Goal: Information Seeking & Learning: Learn about a topic

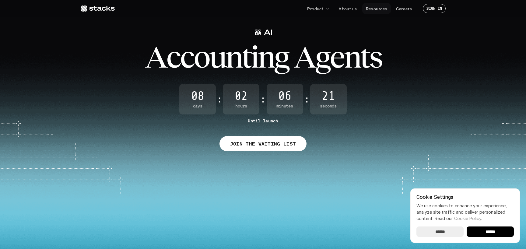
click at [378, 8] on p "Resources" at bounding box center [377, 8] width 22 height 6
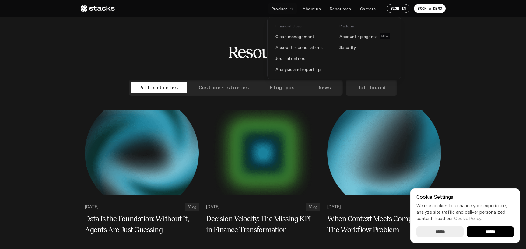
click at [288, 7] on link "Product" at bounding box center [283, 8] width 30 height 11
click at [292, 47] on p "Account reconciliations" at bounding box center [300, 47] width 48 height 6
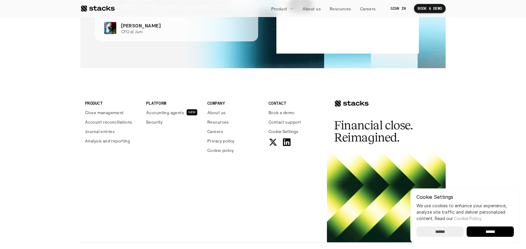
scroll to position [1496, 0]
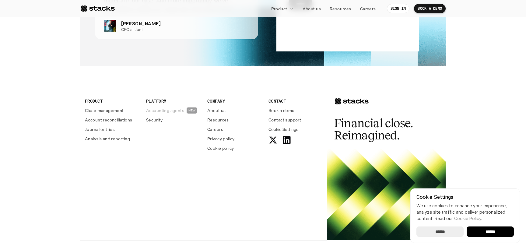
click at [168, 109] on p "Accounting agents" at bounding box center [165, 110] width 38 height 6
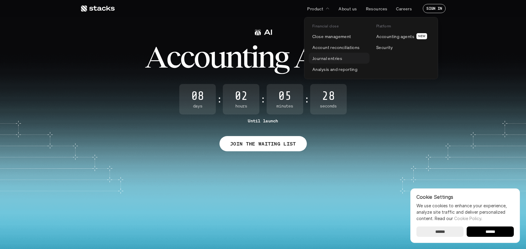
click at [328, 57] on p "Journal entries" at bounding box center [327, 58] width 30 height 6
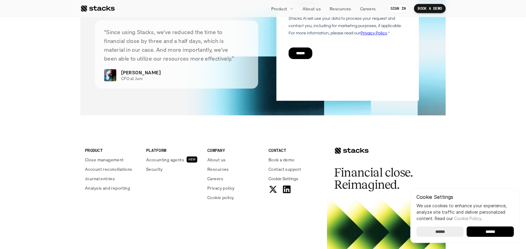
scroll to position [1289, 0]
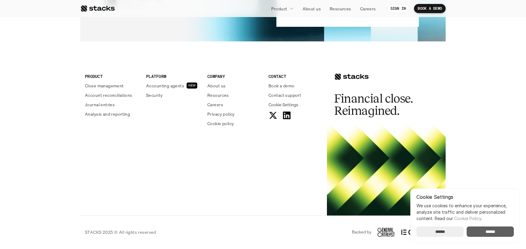
click at [488, 233] on input "******" at bounding box center [490, 232] width 47 height 10
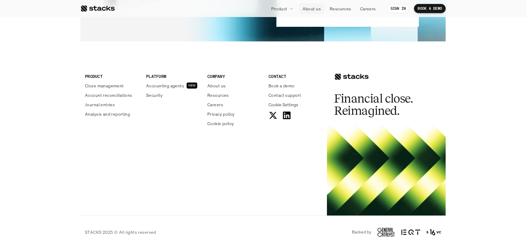
scroll to position [0, 0]
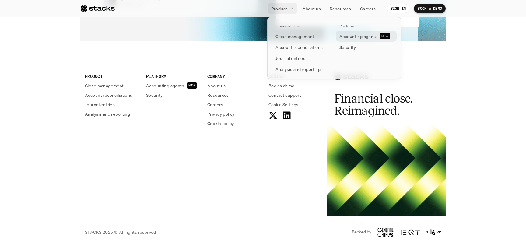
click at [354, 35] on p "Accounting agents" at bounding box center [359, 36] width 38 height 6
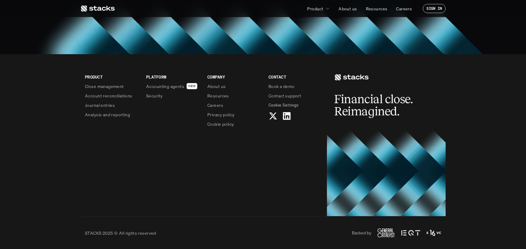
scroll to position [560, 0]
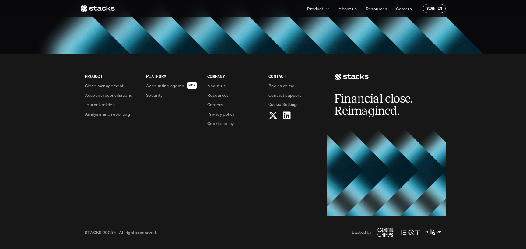
click at [101, 8] on icon at bounding box center [97, 8] width 34 height 7
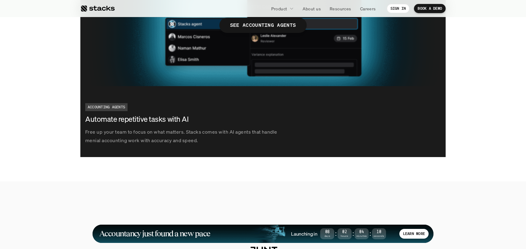
scroll to position [1207, 0]
